Goal: Task Accomplishment & Management: Use online tool/utility

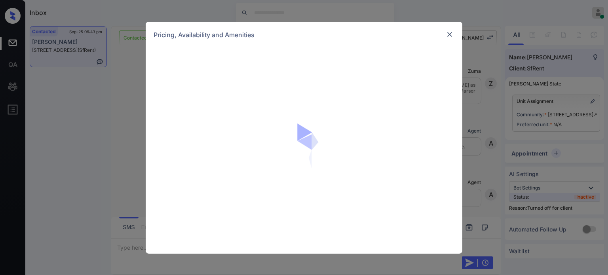
scroll to position [1154, 0]
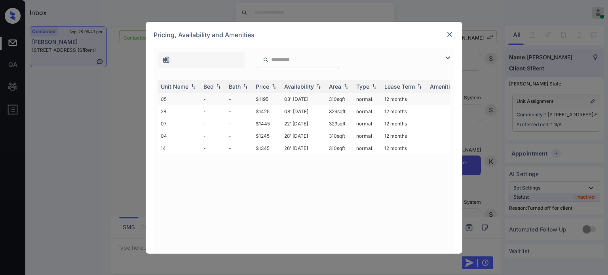
click at [302, 96] on td "03' Aug 20" at bounding box center [303, 99] width 45 height 12
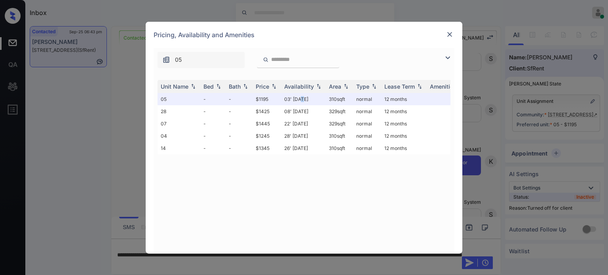
click at [453, 34] on img at bounding box center [450, 34] width 8 height 8
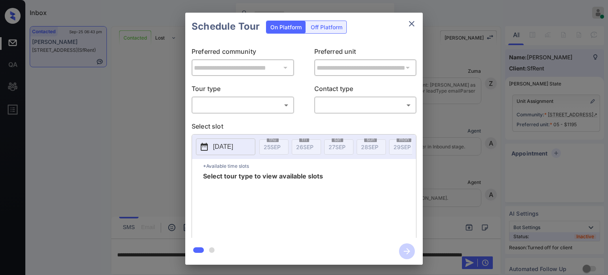
scroll to position [1154, 0]
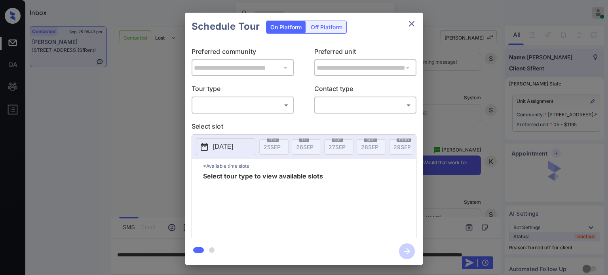
click at [313, 27] on div "Off Platform" at bounding box center [327, 27] width 40 height 12
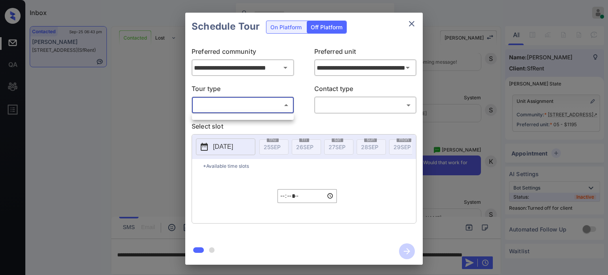
click at [255, 109] on body "Inbox [PERSON_NAME] Online Set yourself offline Set yourself on break Profile S…" at bounding box center [304, 137] width 608 height 275
click at [238, 131] on div at bounding box center [304, 137] width 608 height 275
click at [250, 113] on div "​ ​" at bounding box center [243, 105] width 103 height 17
click at [410, 20] on icon "close" at bounding box center [412, 24] width 10 height 10
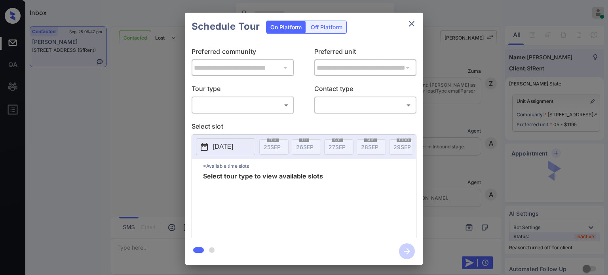
scroll to position [1605, 0]
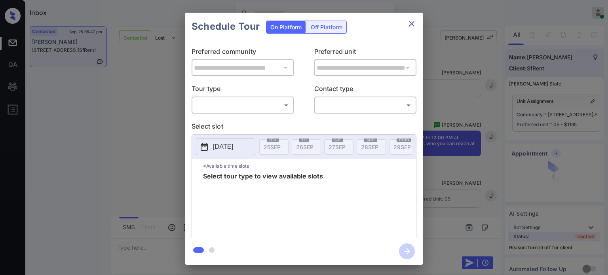
click at [318, 26] on div "Off Platform" at bounding box center [327, 27] width 40 height 12
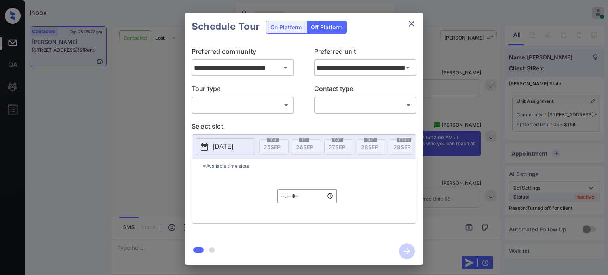
click at [253, 97] on div "​ ​" at bounding box center [243, 105] width 103 height 17
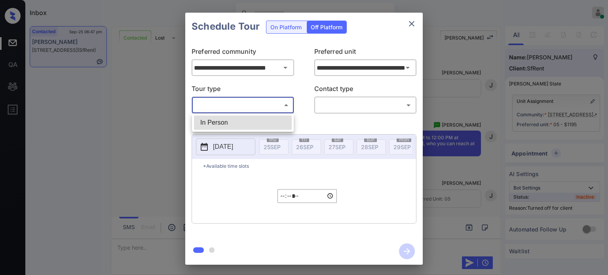
click at [242, 109] on body "Inbox Juan Carlos Manantan Online Set yourself offline Set yourself on break Pr…" at bounding box center [304, 137] width 608 height 275
click at [231, 120] on li "In Person" at bounding box center [243, 123] width 98 height 14
type input "********"
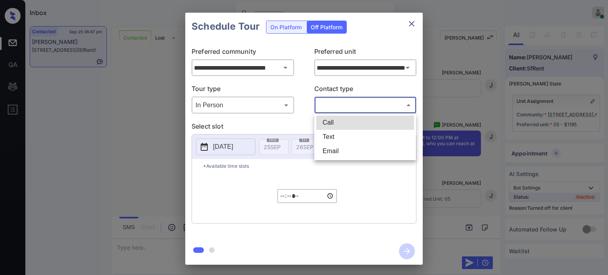
click at [342, 107] on body "Inbox Juan Carlos Manantan Online Set yourself offline Set yourself on break Pr…" at bounding box center [304, 137] width 608 height 275
click at [333, 133] on li "Text" at bounding box center [365, 137] width 98 height 14
type input "****"
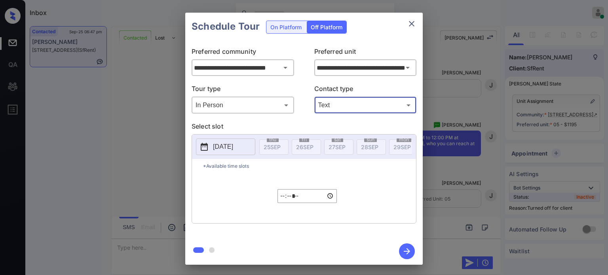
click at [230, 145] on p "[DATE]" at bounding box center [223, 147] width 20 height 10
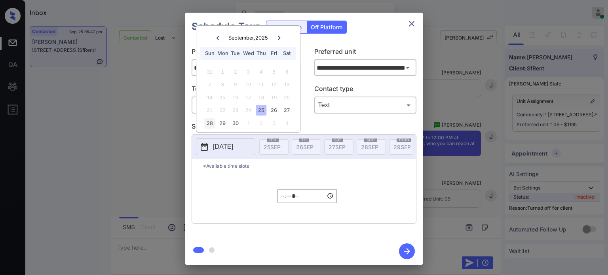
click at [210, 123] on div "28" at bounding box center [209, 123] width 11 height 11
click at [286, 197] on input "*****" at bounding box center [307, 196] width 59 height 14
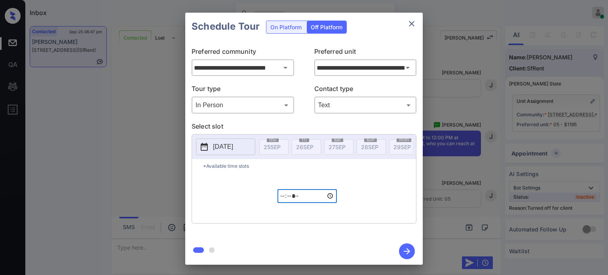
type input "*****"
click at [406, 249] on icon "button" at bounding box center [407, 252] width 16 height 16
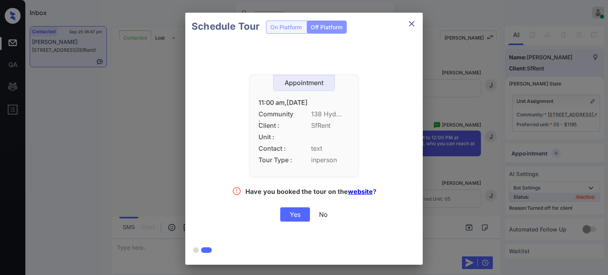
click at [298, 213] on div "Yes" at bounding box center [295, 215] width 30 height 14
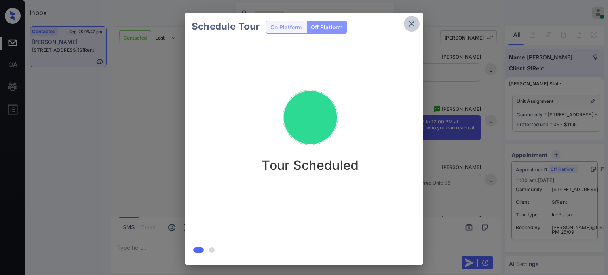
click at [410, 23] on icon "close" at bounding box center [412, 24] width 10 height 10
